Goal: Complete application form

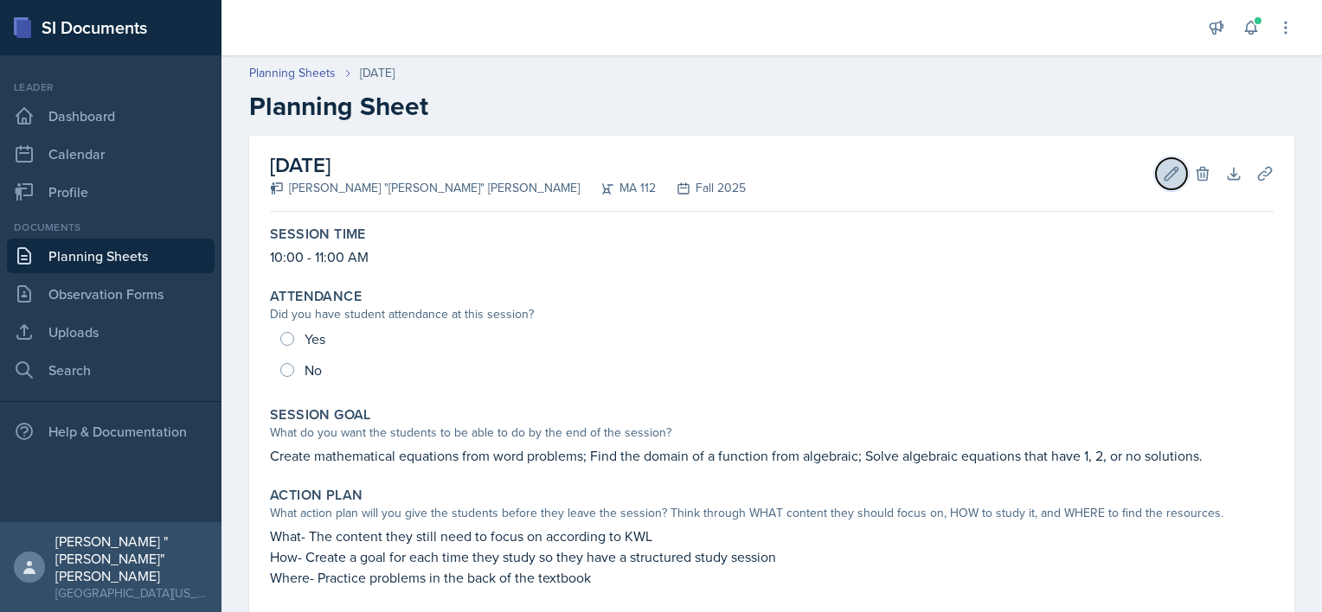
click at [1156, 170] on button "Edit" at bounding box center [1171, 173] width 31 height 31
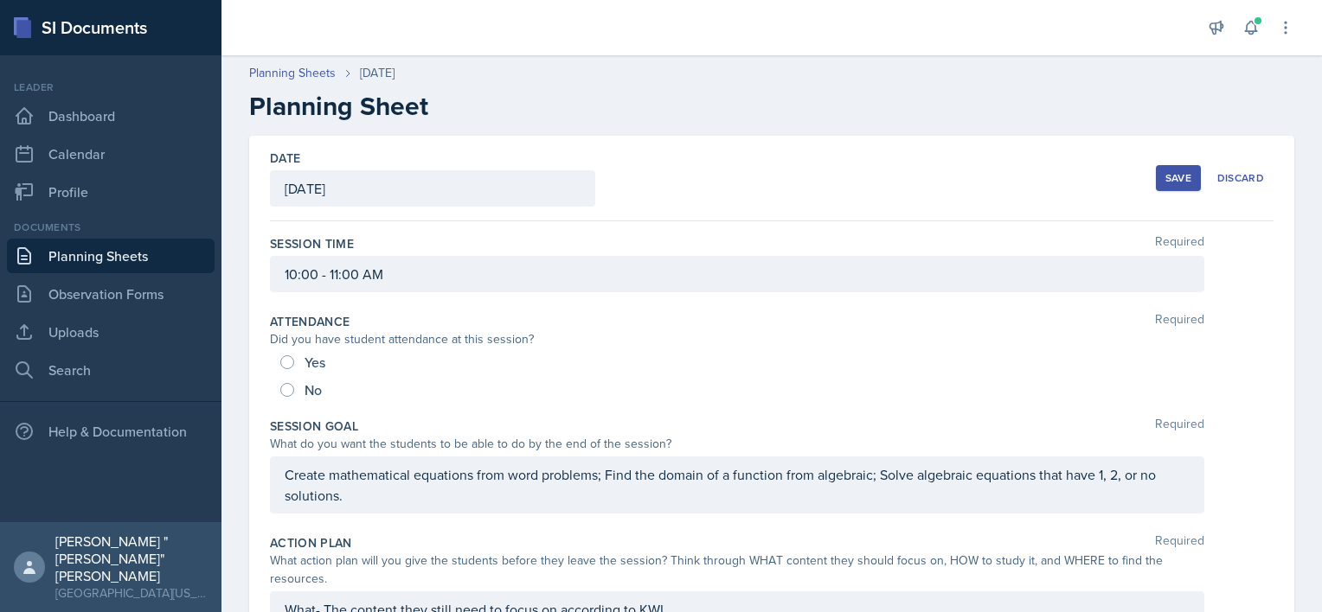
click at [297, 363] on div "Yes" at bounding box center [304, 363] width 48 height 28
click at [282, 358] on input "Yes" at bounding box center [287, 363] width 14 height 14
radio input "true"
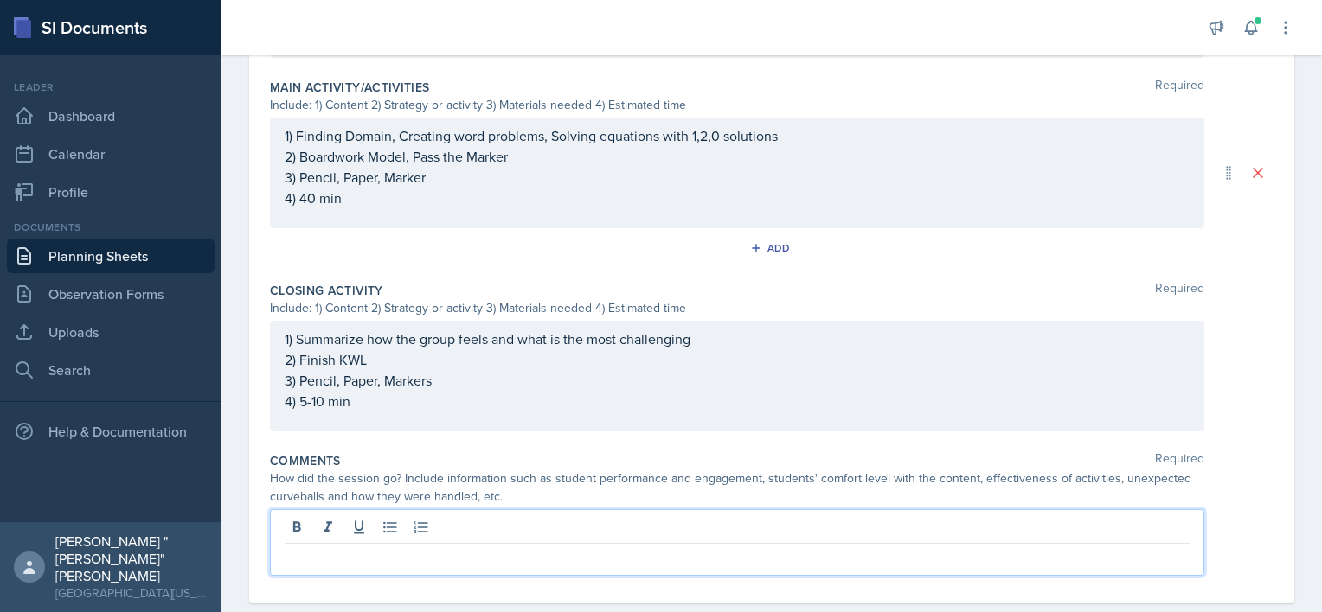
scroll to position [812, 0]
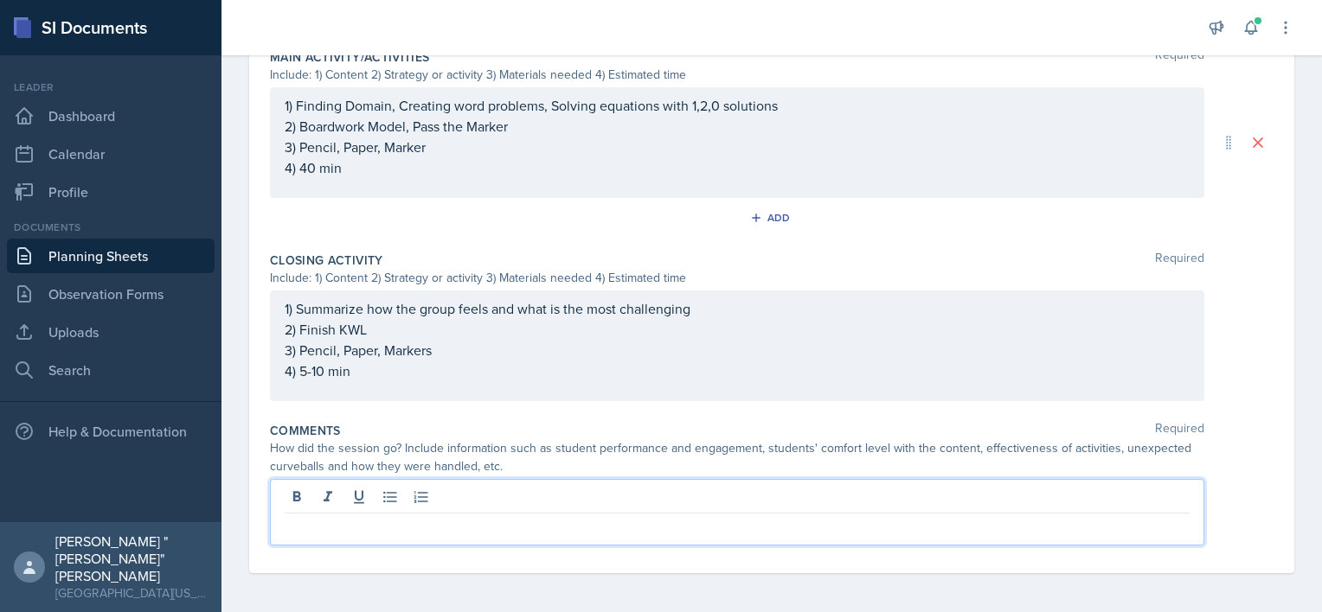
click at [365, 530] on p at bounding box center [737, 527] width 905 height 21
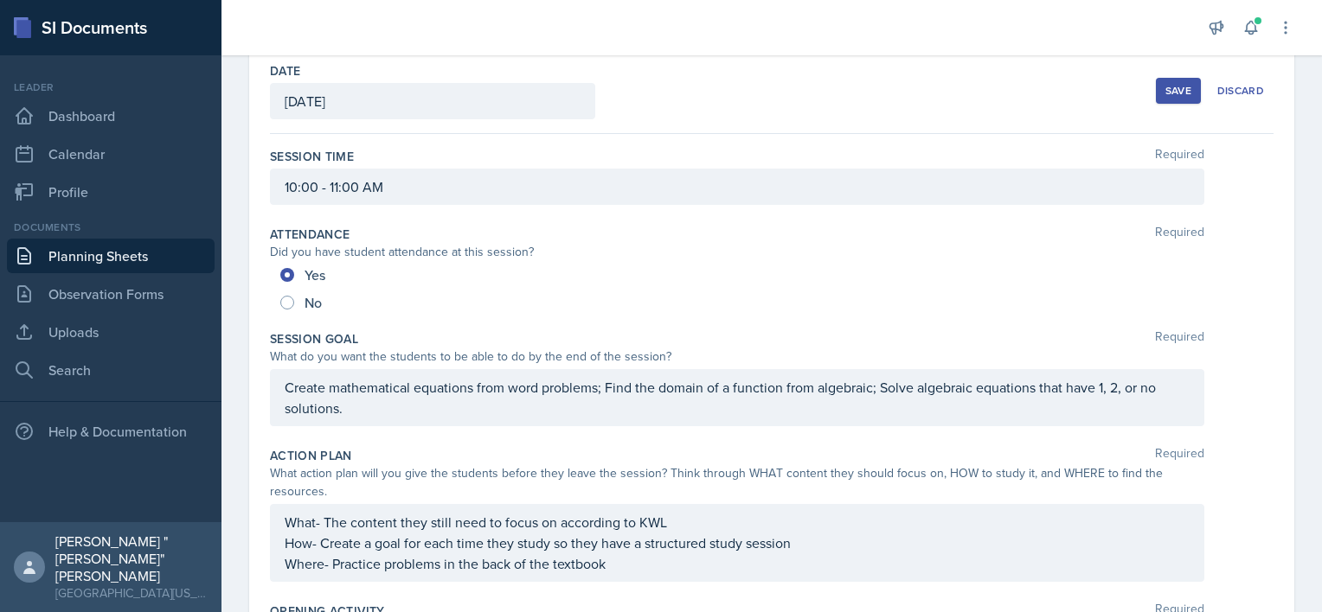
scroll to position [0, 0]
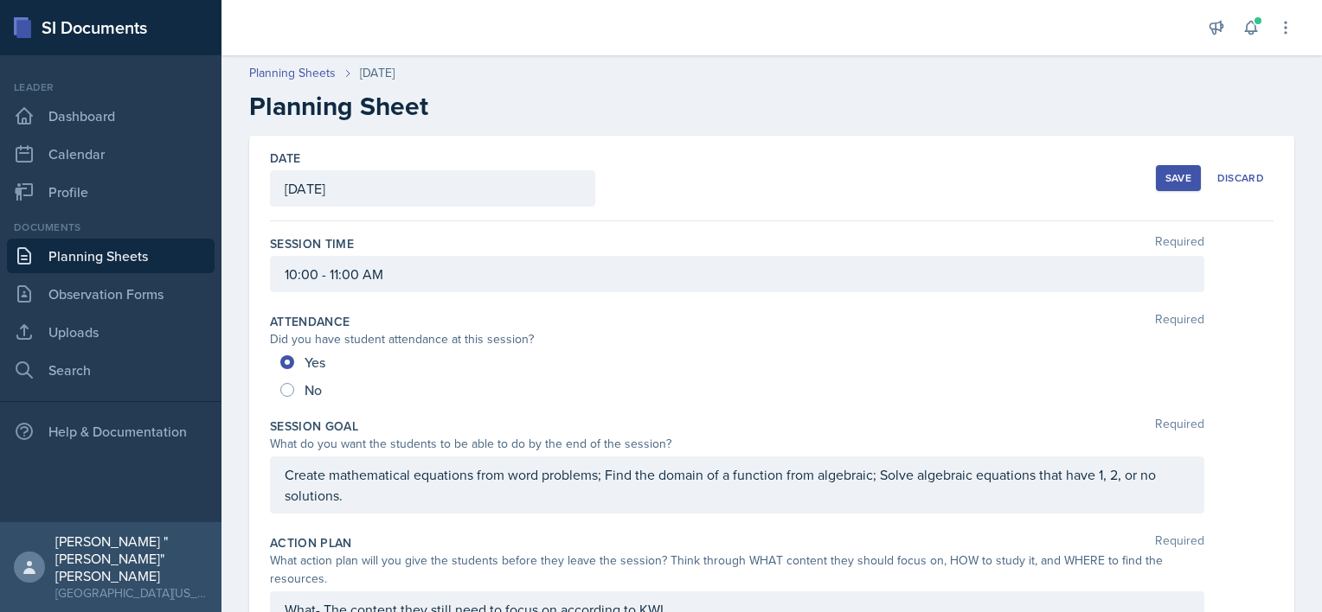
click at [1156, 187] on button "Save" at bounding box center [1178, 178] width 45 height 26
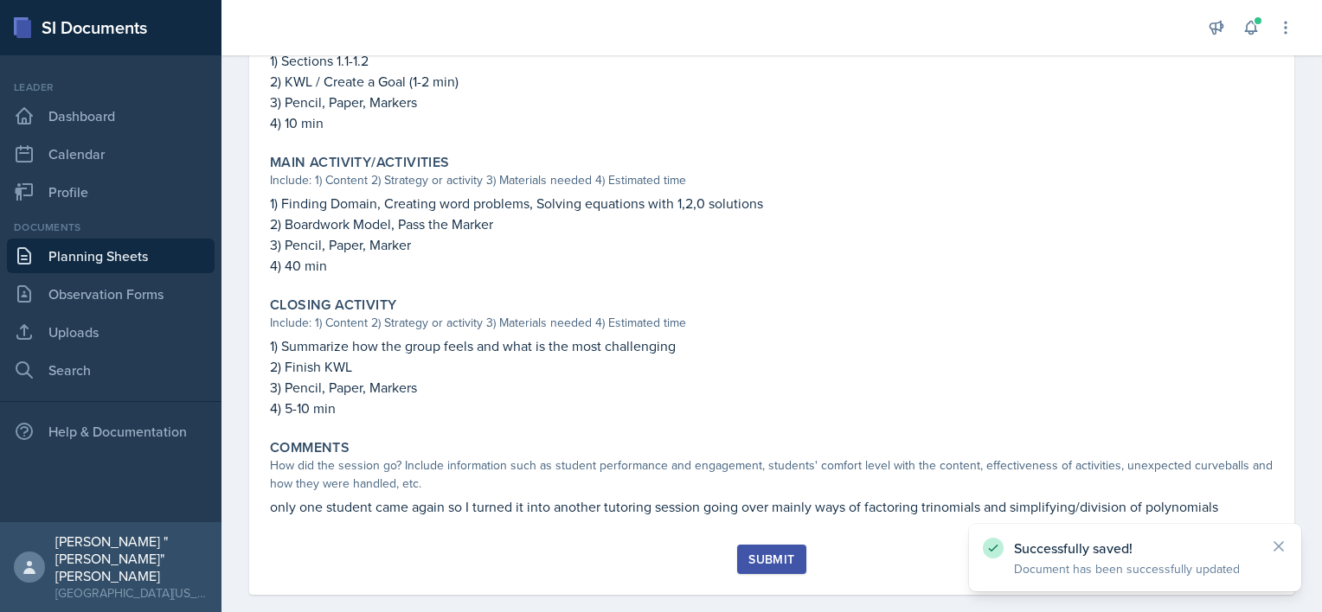
scroll to position [621, 0]
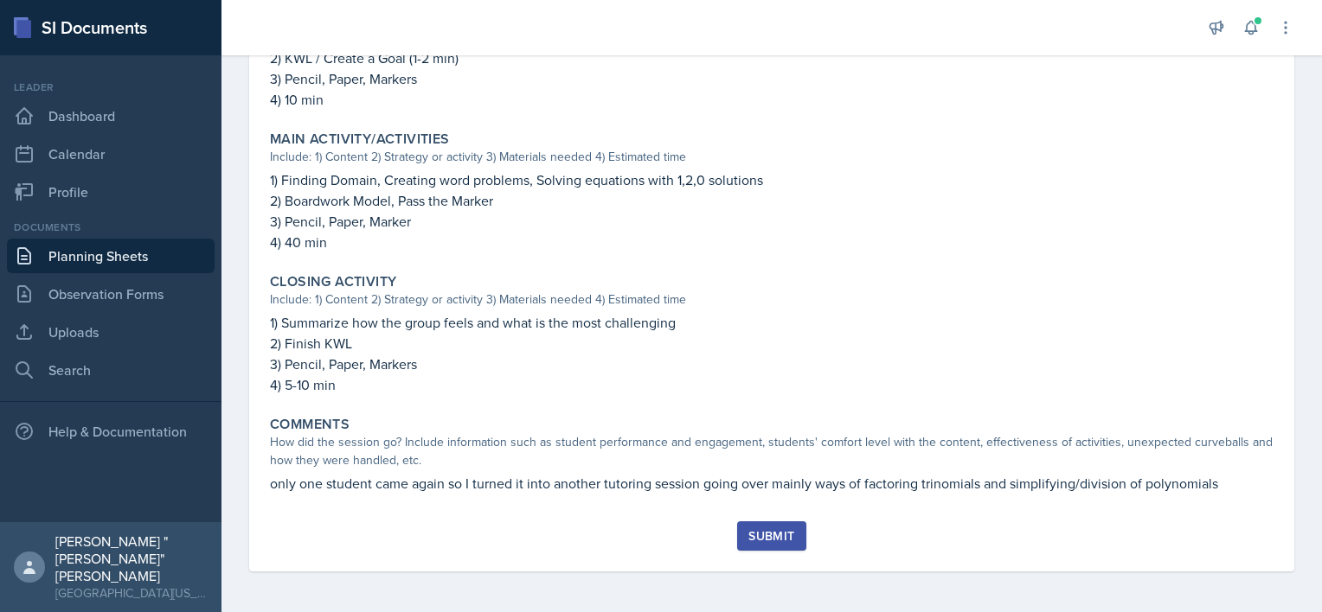
click at [785, 548] on button "Submit" at bounding box center [771, 536] width 68 height 29
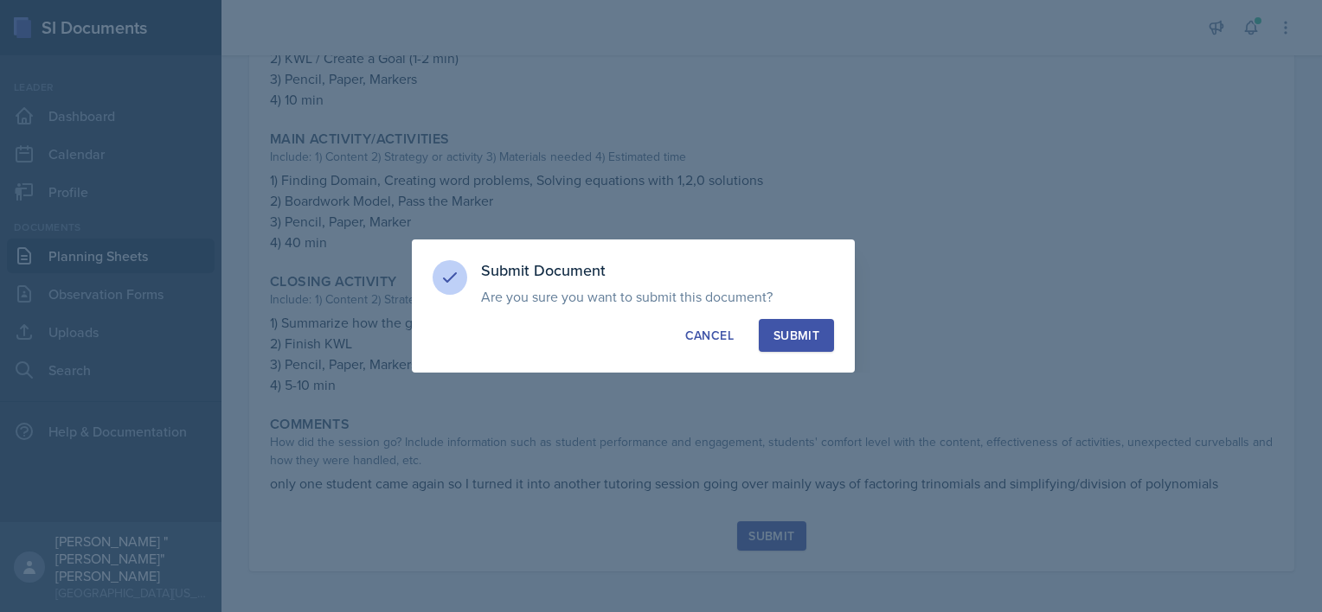
click at [818, 332] on div "Submit" at bounding box center [796, 335] width 46 height 17
radio input "true"
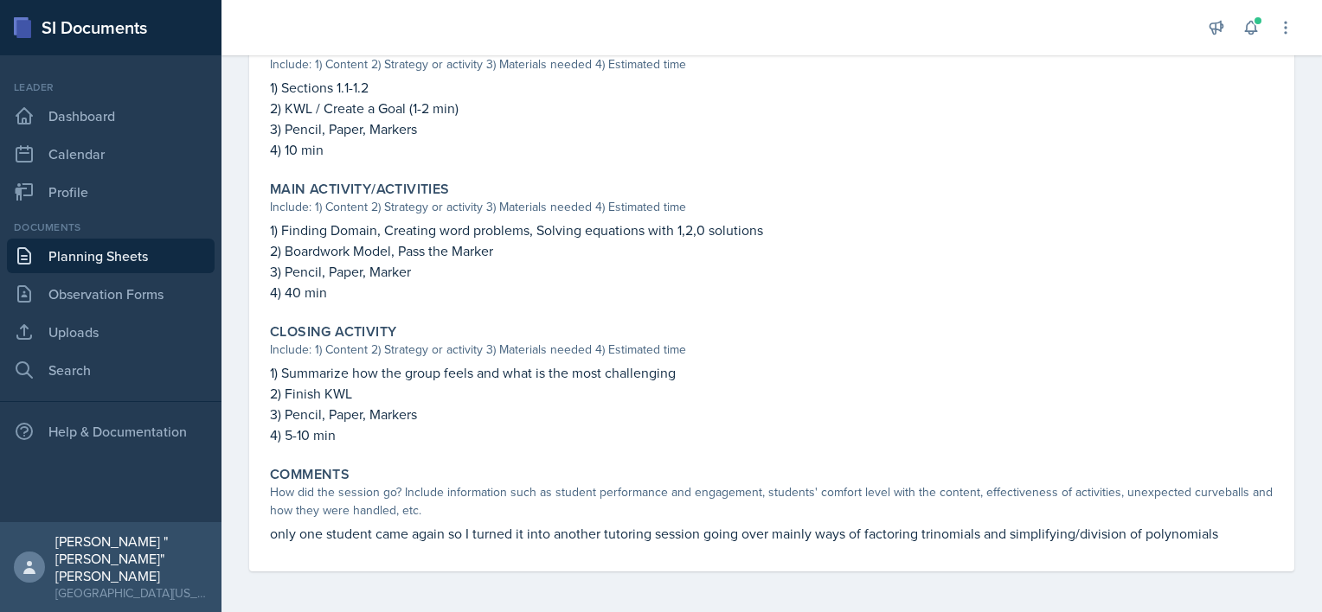
click at [104, 253] on link "Planning Sheets" at bounding box center [111, 256] width 208 height 35
